Goal: Information Seeking & Learning: Learn about a topic

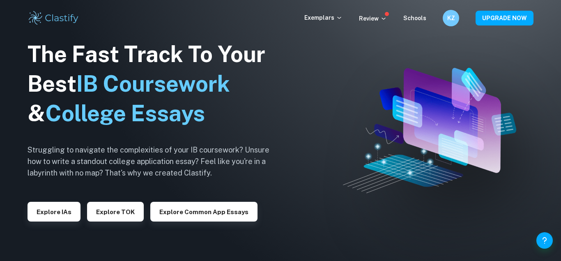
scroll to position [0, 0]
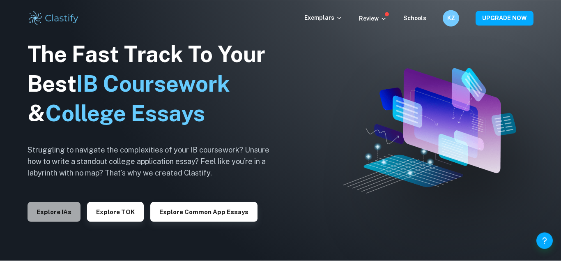
click at [44, 208] on button "Explore IAs" at bounding box center [54, 212] width 53 height 20
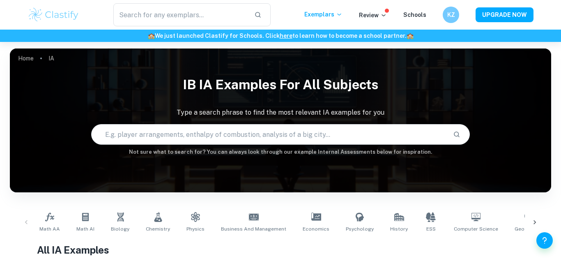
scroll to position [126, 0]
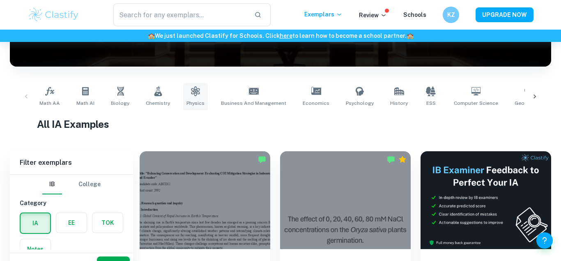
click at [191, 94] on icon at bounding box center [195, 91] width 9 height 10
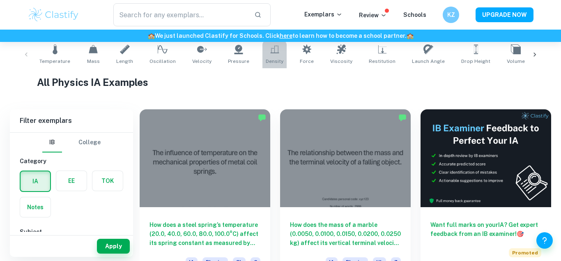
click at [262, 58] on link "Density" at bounding box center [274, 54] width 24 height 27
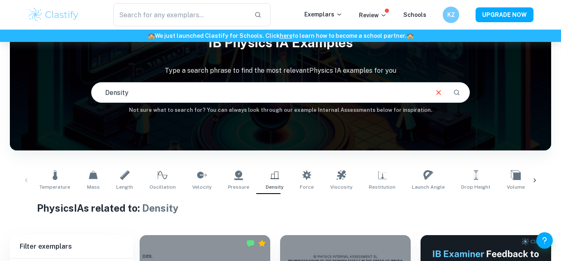
scroll to position [168, 0]
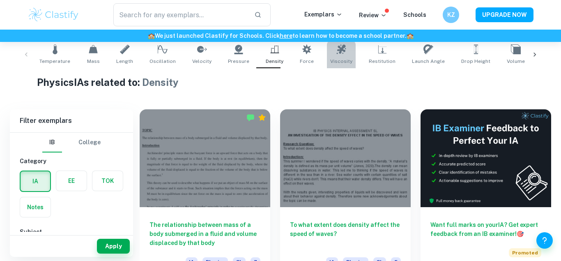
click at [342, 48] on link "Viscosity" at bounding box center [341, 54] width 29 height 27
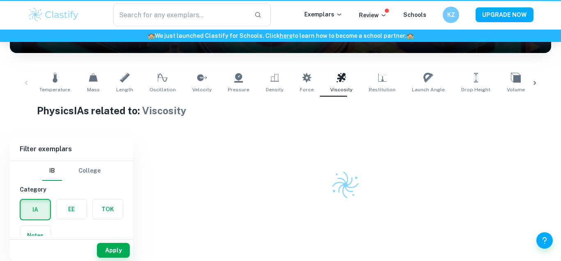
type input "Viscosity"
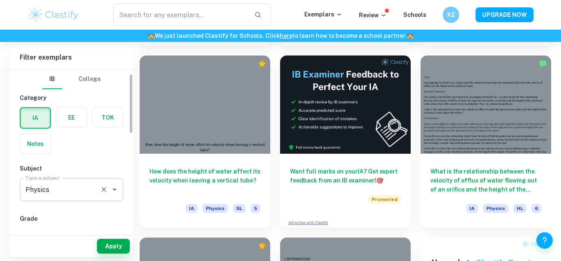
scroll to position [140, 0]
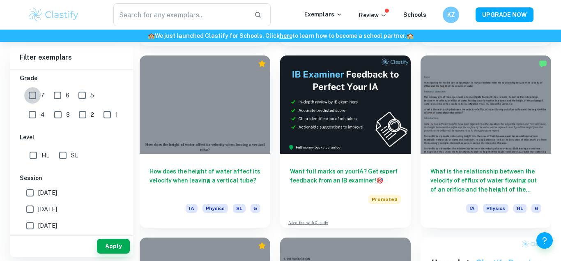
click at [34, 95] on input "7" at bounding box center [32, 95] width 16 height 16
checkbox input "true"
click at [116, 250] on button "Apply" at bounding box center [113, 246] width 33 height 15
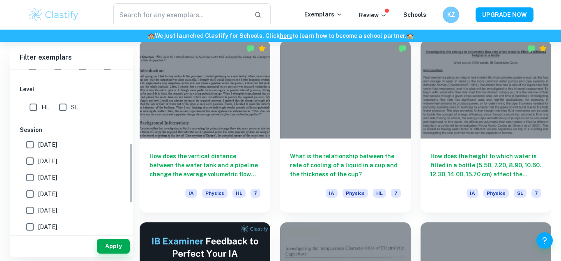
scroll to position [187, 0]
click at [51, 162] on span "[DATE]" at bounding box center [47, 162] width 19 height 9
click at [38, 162] on input "[DATE]" at bounding box center [30, 162] width 16 height 16
checkbox input "true"
click at [23, 144] on input "May 2026" at bounding box center [30, 146] width 16 height 16
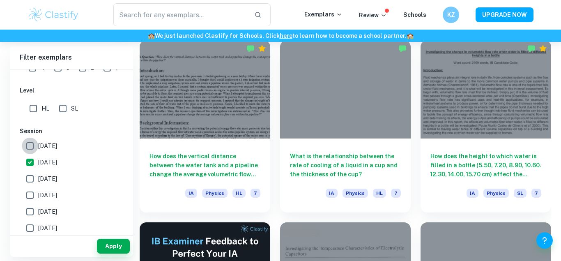
checkbox input "true"
click at [109, 246] on button "Apply" at bounding box center [113, 246] width 33 height 15
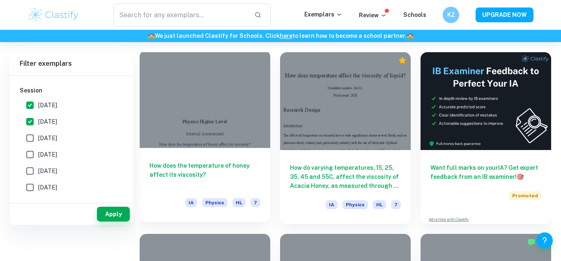
scroll to position [278, 0]
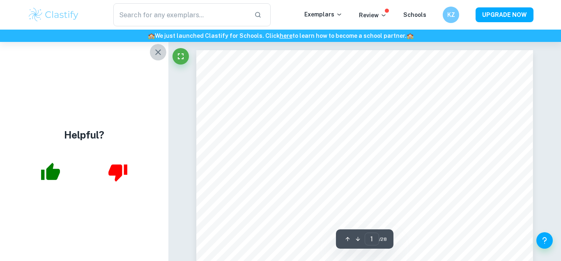
click at [159, 53] on icon "button" at bounding box center [158, 52] width 6 height 6
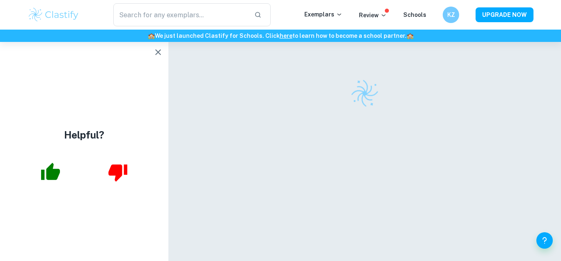
click at [157, 51] on icon "button" at bounding box center [158, 52] width 6 height 6
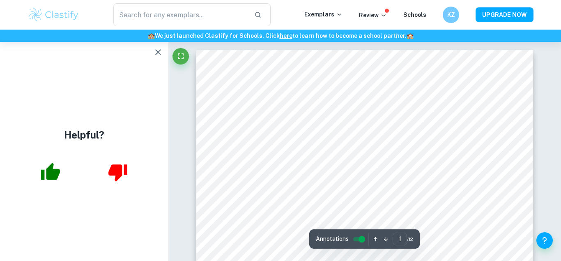
click at [156, 57] on button "button" at bounding box center [158, 52] width 16 height 16
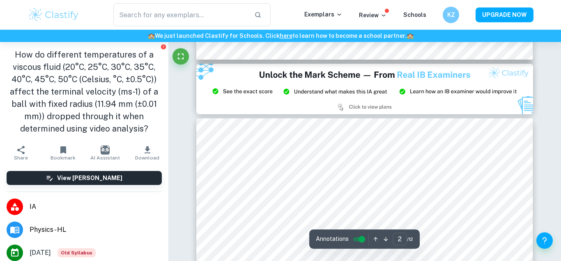
scroll to position [356, 0]
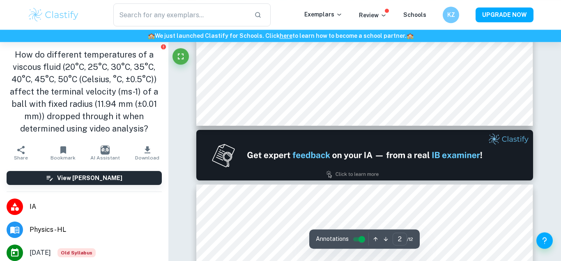
type input "1"
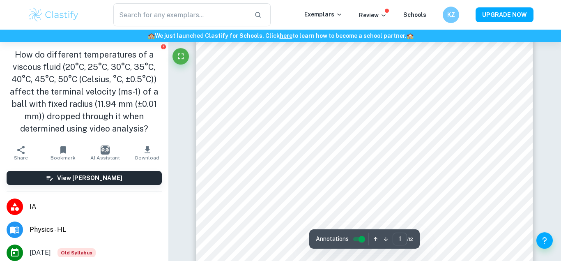
scroll to position [0, 0]
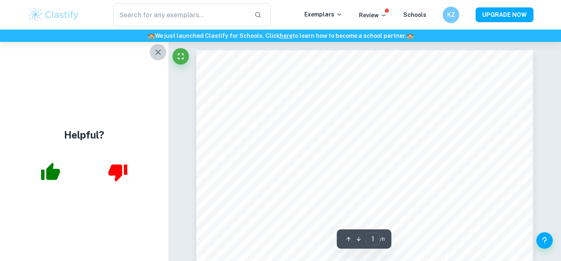
click at [161, 56] on icon "button" at bounding box center [158, 52] width 10 height 10
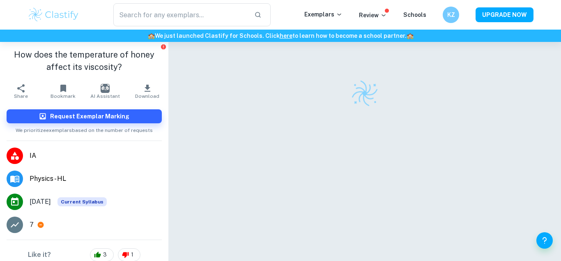
checkbox input "true"
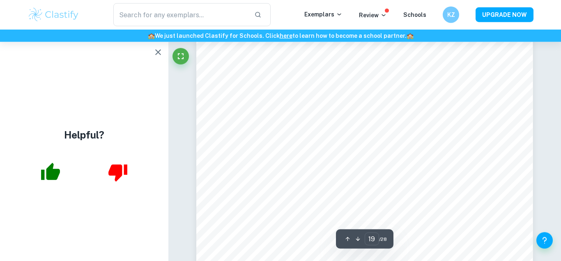
scroll to position [8861, 0]
type input "28"
